Goal: Transaction & Acquisition: Purchase product/service

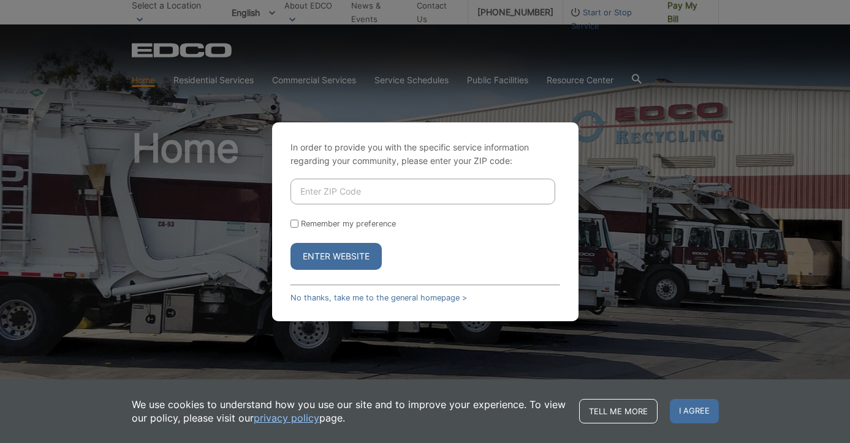
click at [356, 198] on input "Enter ZIP Code" at bounding box center [422, 192] width 265 height 26
type input "92084"
click at [292, 225] on input "Remember my preference" at bounding box center [294, 224] width 8 height 8
checkbox input "true"
click at [333, 260] on button "Enter Website" at bounding box center [335, 256] width 91 height 27
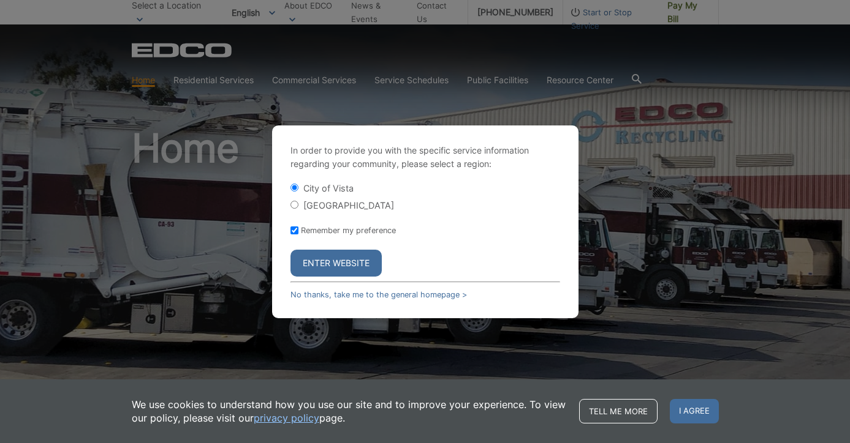
click at [336, 260] on button "Enter Website" at bounding box center [335, 263] width 91 height 27
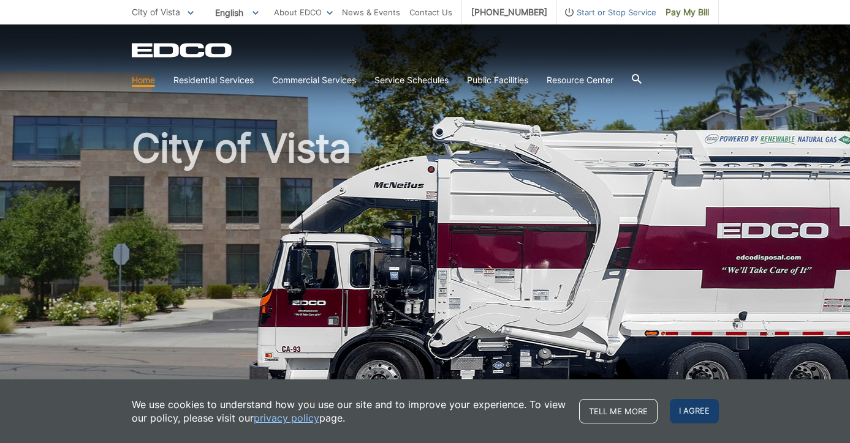
click at [692, 407] on span "I agree" at bounding box center [693, 411] width 49 height 25
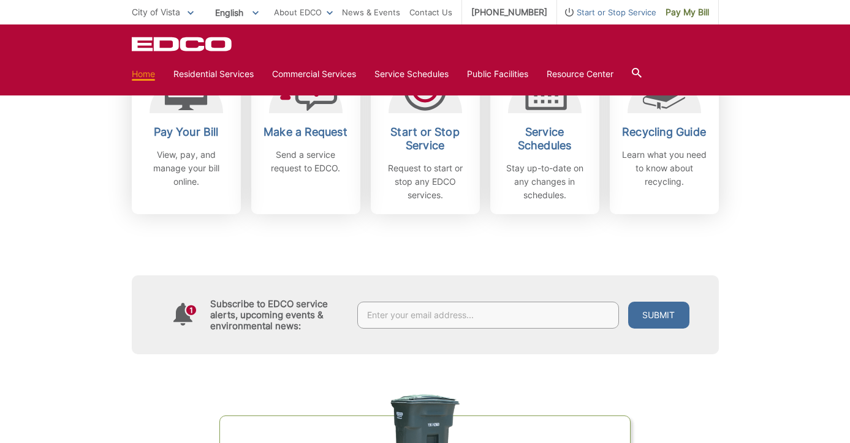
scroll to position [351, 0]
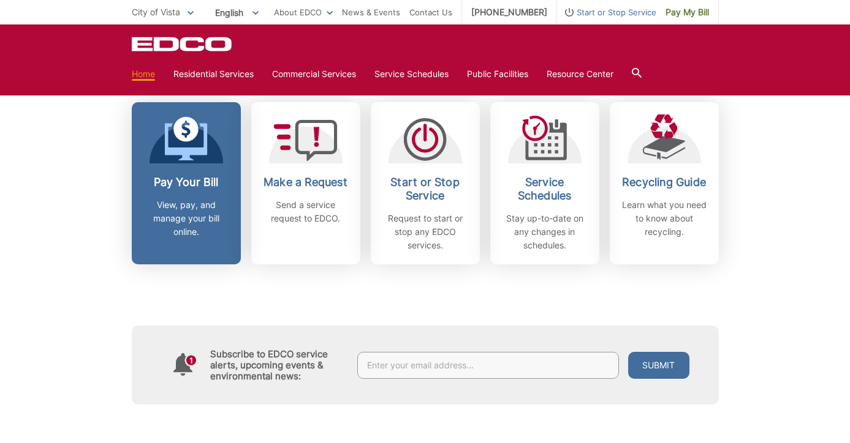
click at [200, 176] on h2 "Pay Your Bill" at bounding box center [186, 182] width 91 height 13
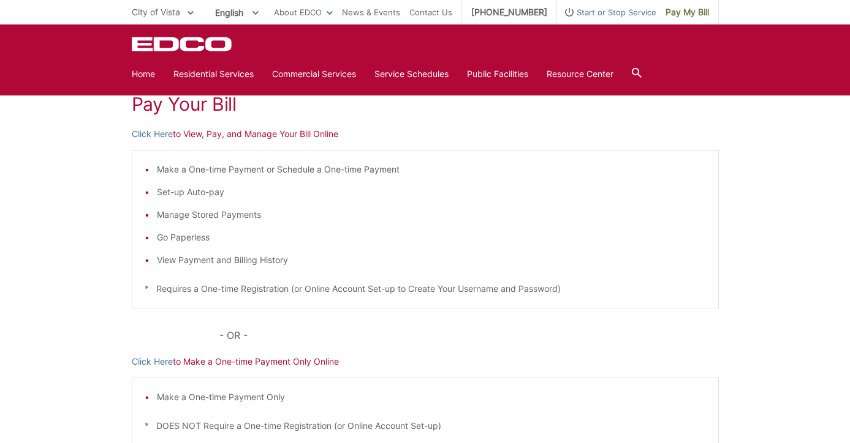
scroll to position [130, 0]
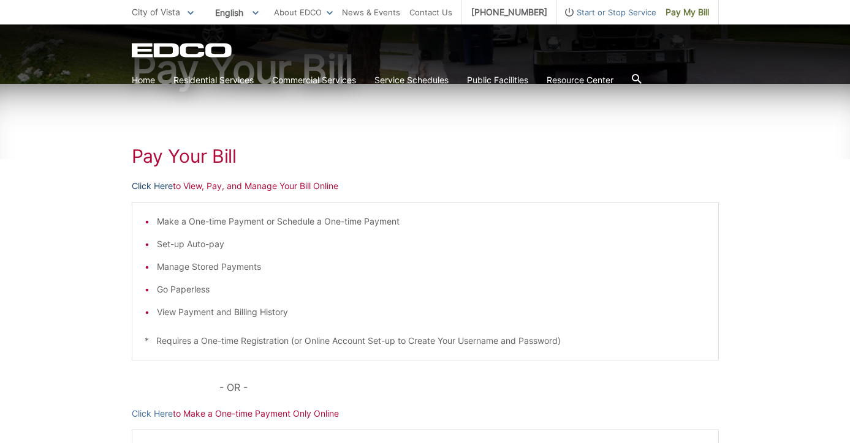
click at [159, 186] on link "Click Here" at bounding box center [152, 185] width 41 height 13
